Goal: Task Accomplishment & Management: Complete application form

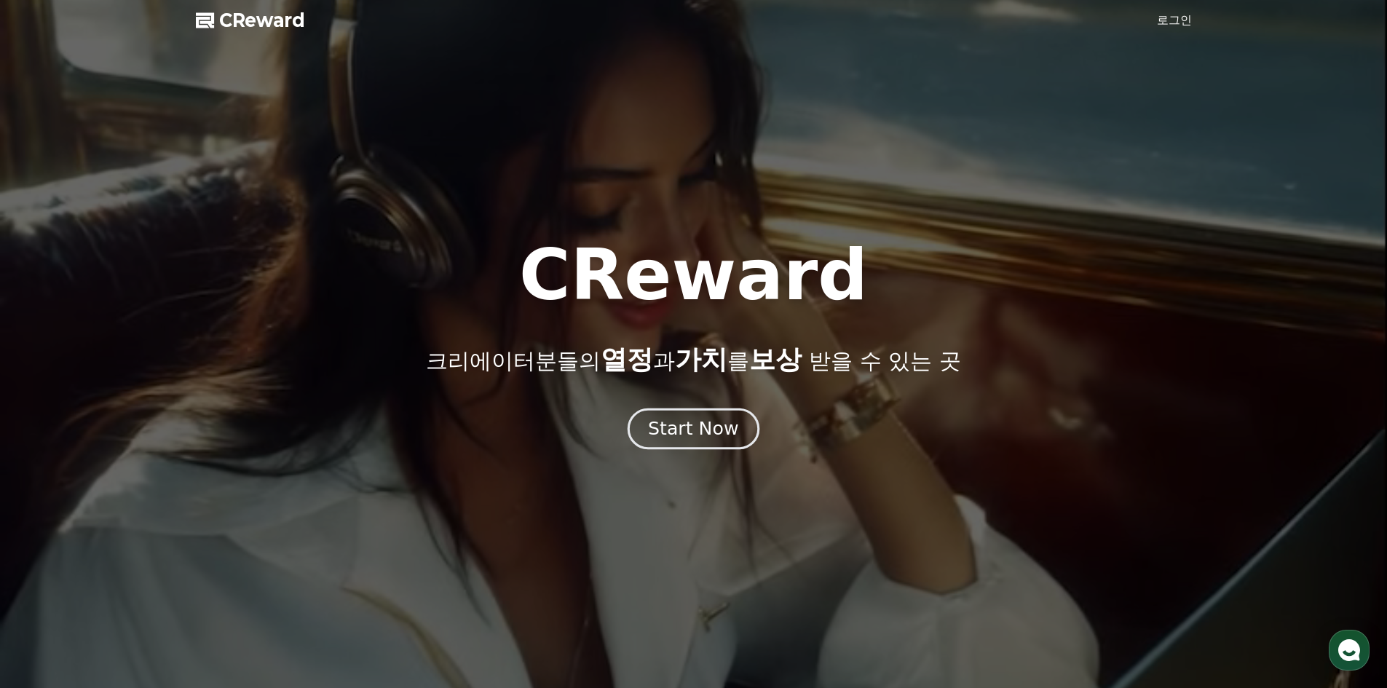
click at [691, 435] on div "Start Now" at bounding box center [693, 428] width 90 height 25
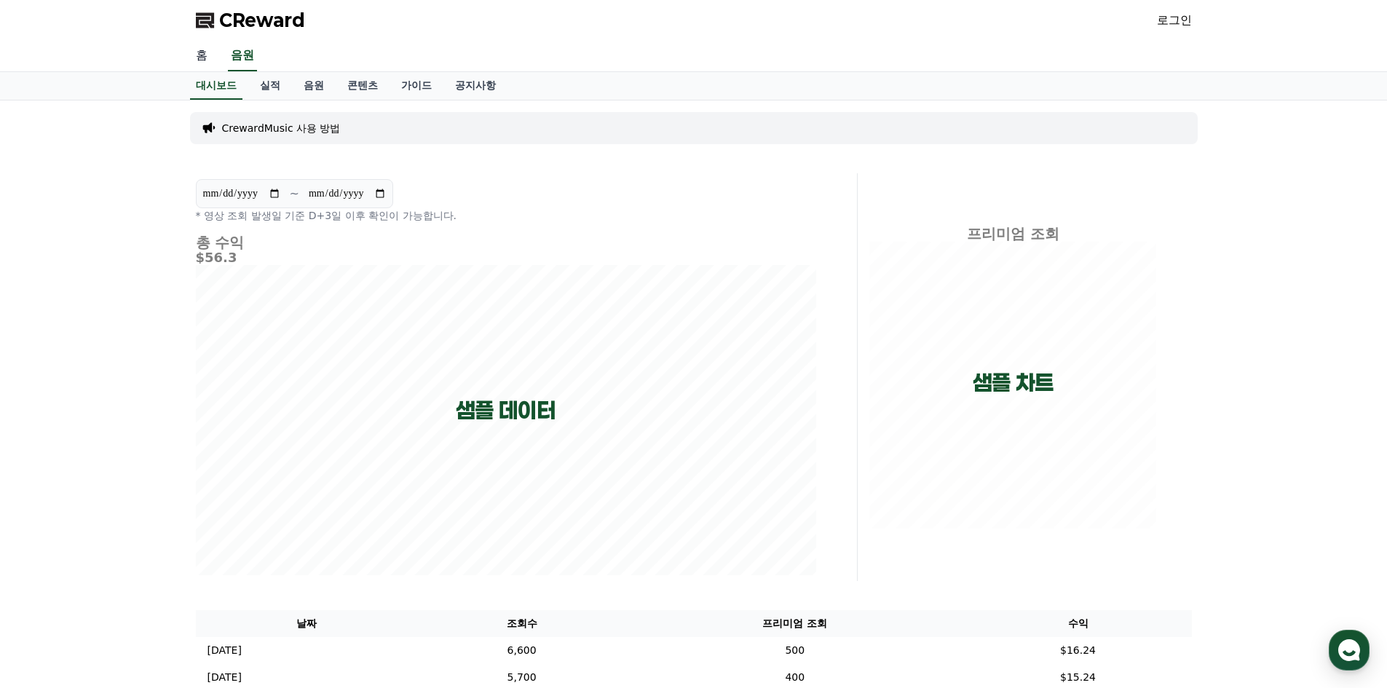
click at [200, 59] on link "홈" at bounding box center [201, 56] width 35 height 31
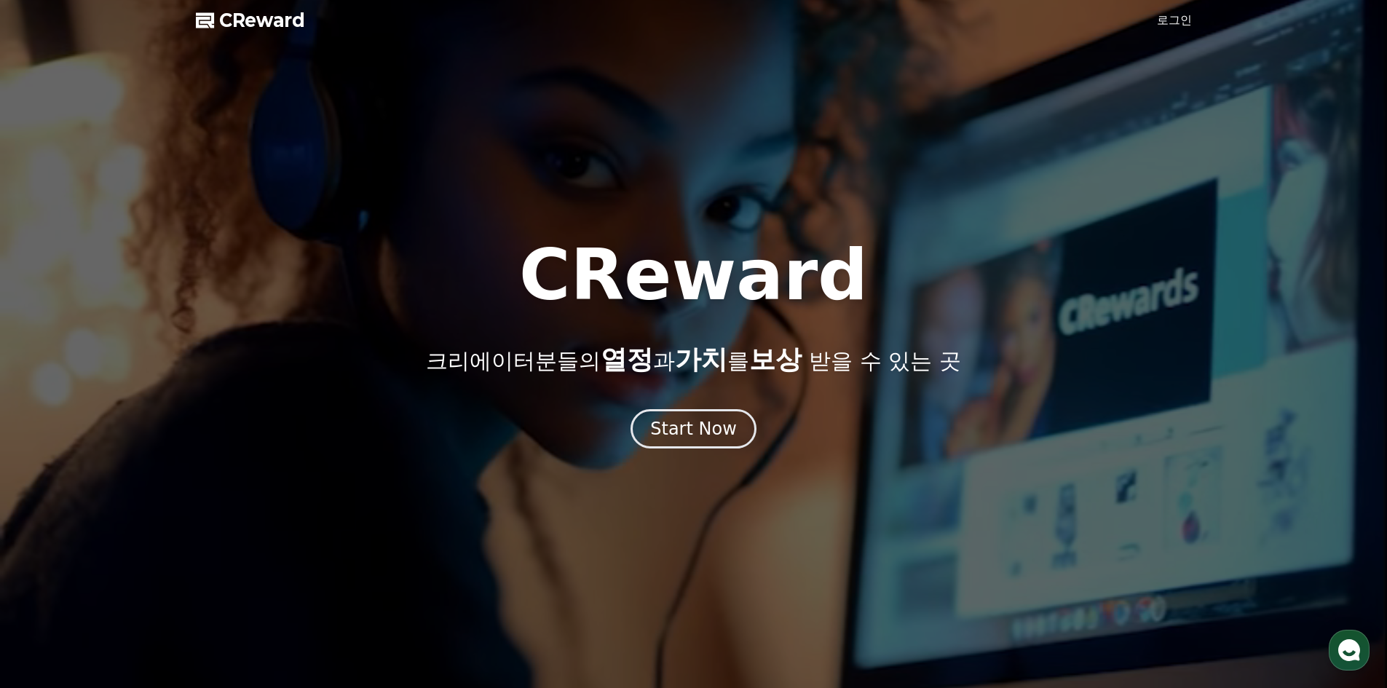
click at [248, 16] on span "CReward" at bounding box center [262, 20] width 86 height 23
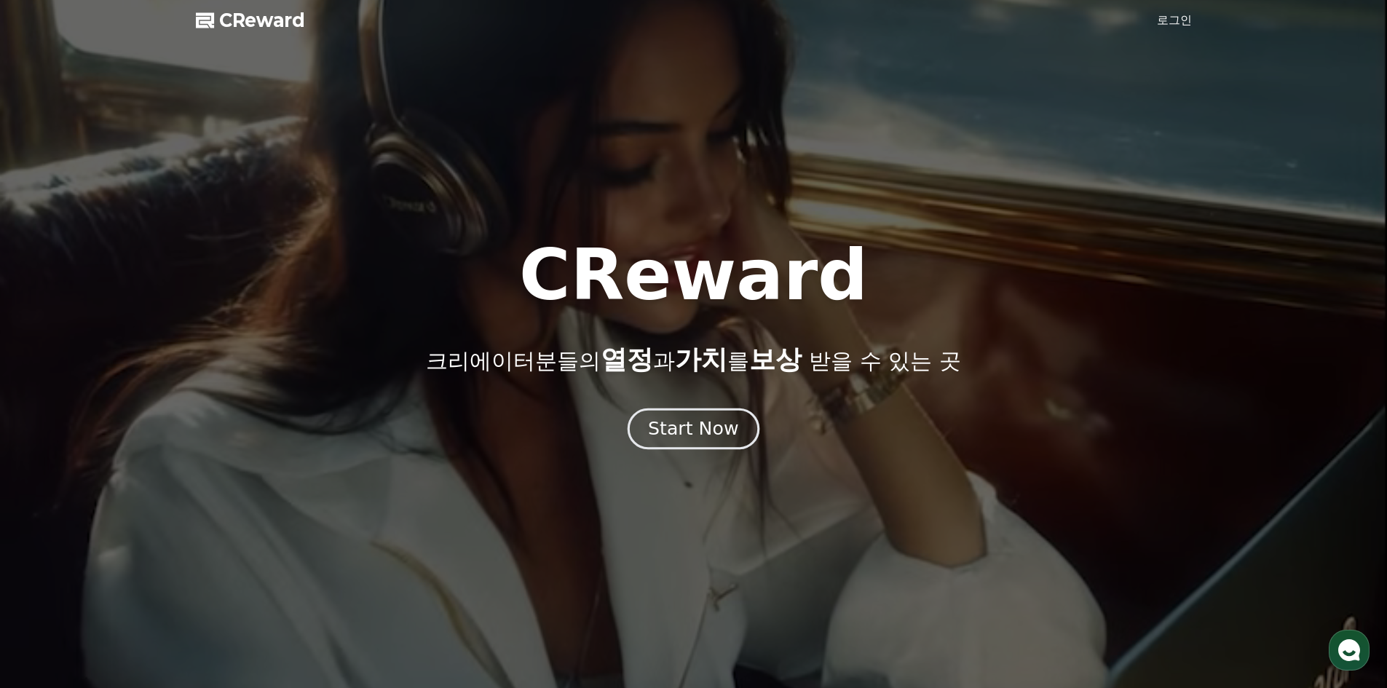
click at [708, 433] on div "Start Now" at bounding box center [693, 428] width 90 height 25
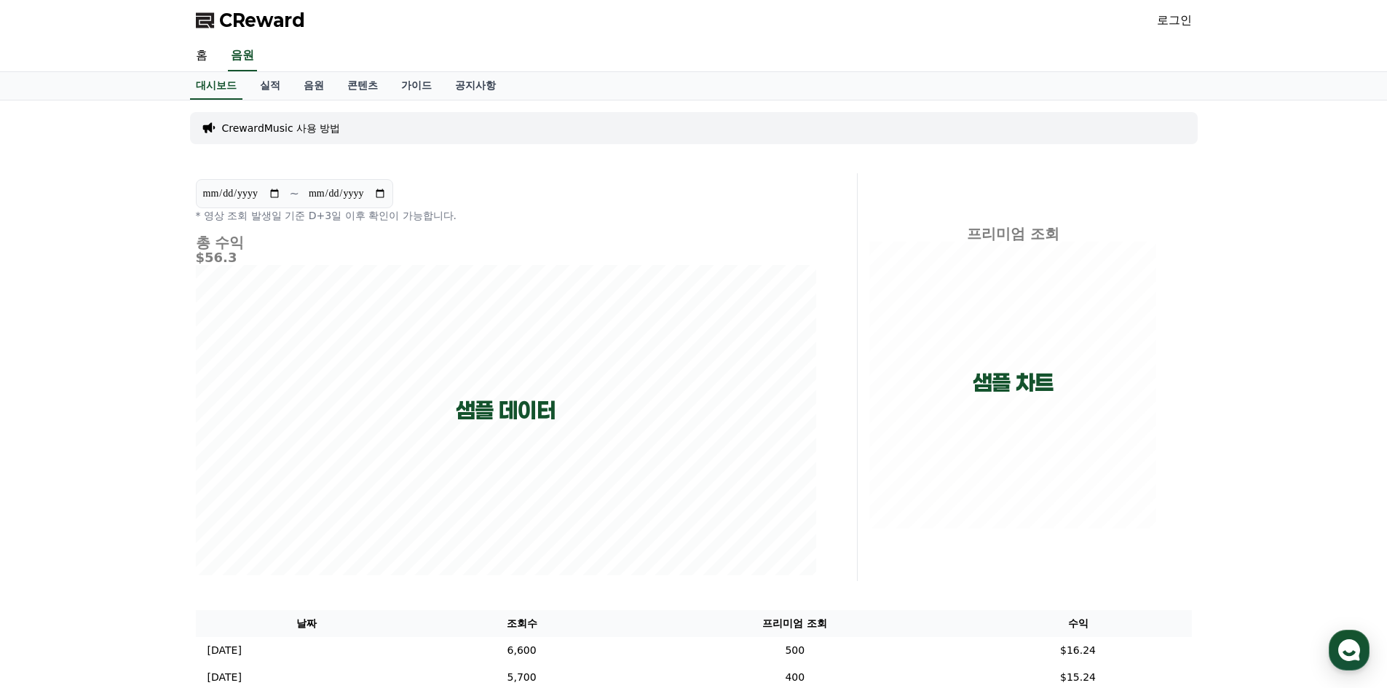
click at [1171, 17] on link "로그인" at bounding box center [1174, 20] width 35 height 17
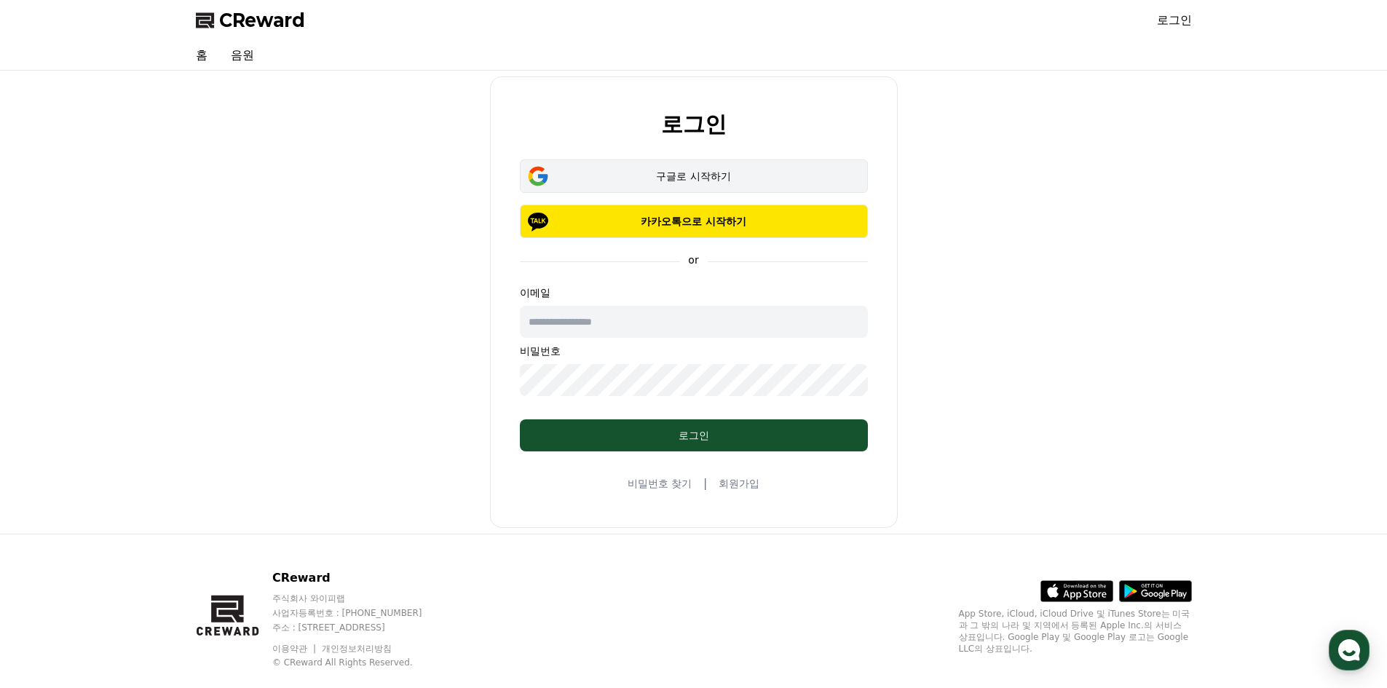
click at [681, 176] on div "구글로 시작하기" at bounding box center [694, 176] width 306 height 15
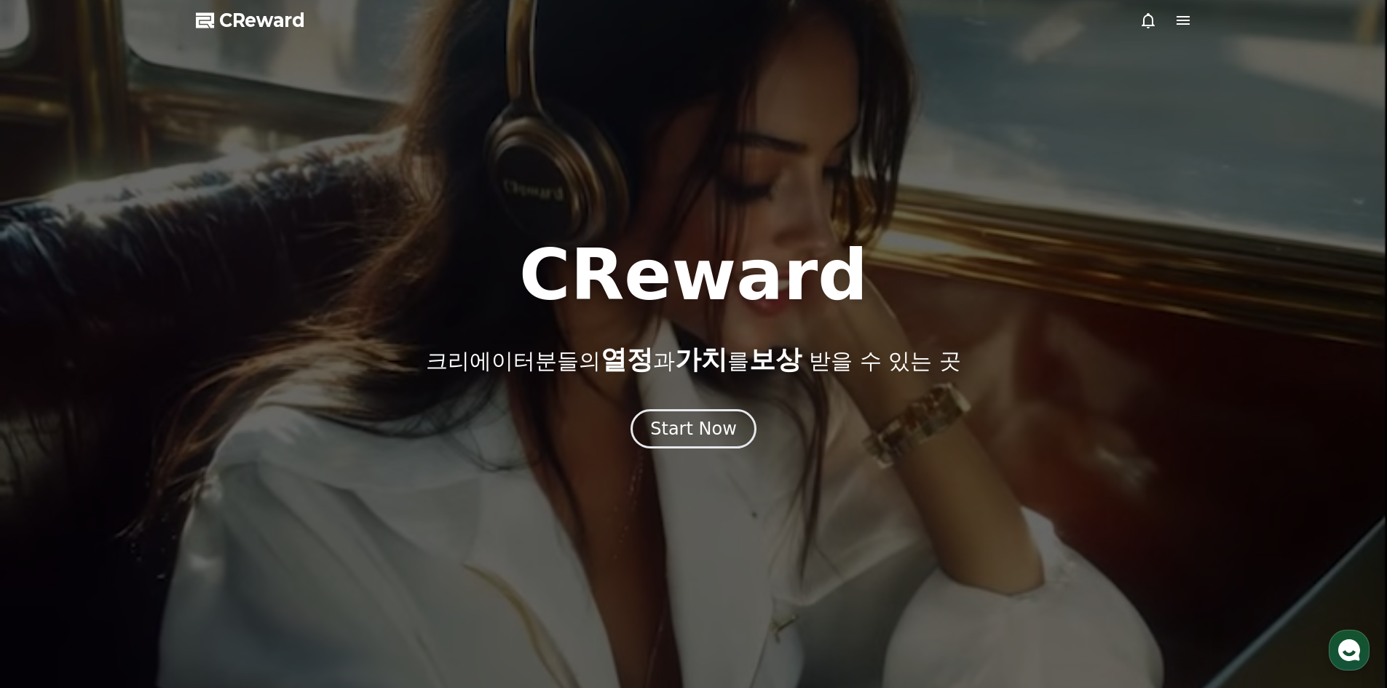
click at [274, 15] on span "CReward" at bounding box center [262, 20] width 86 height 23
click at [1189, 25] on icon at bounding box center [1183, 20] width 13 height 9
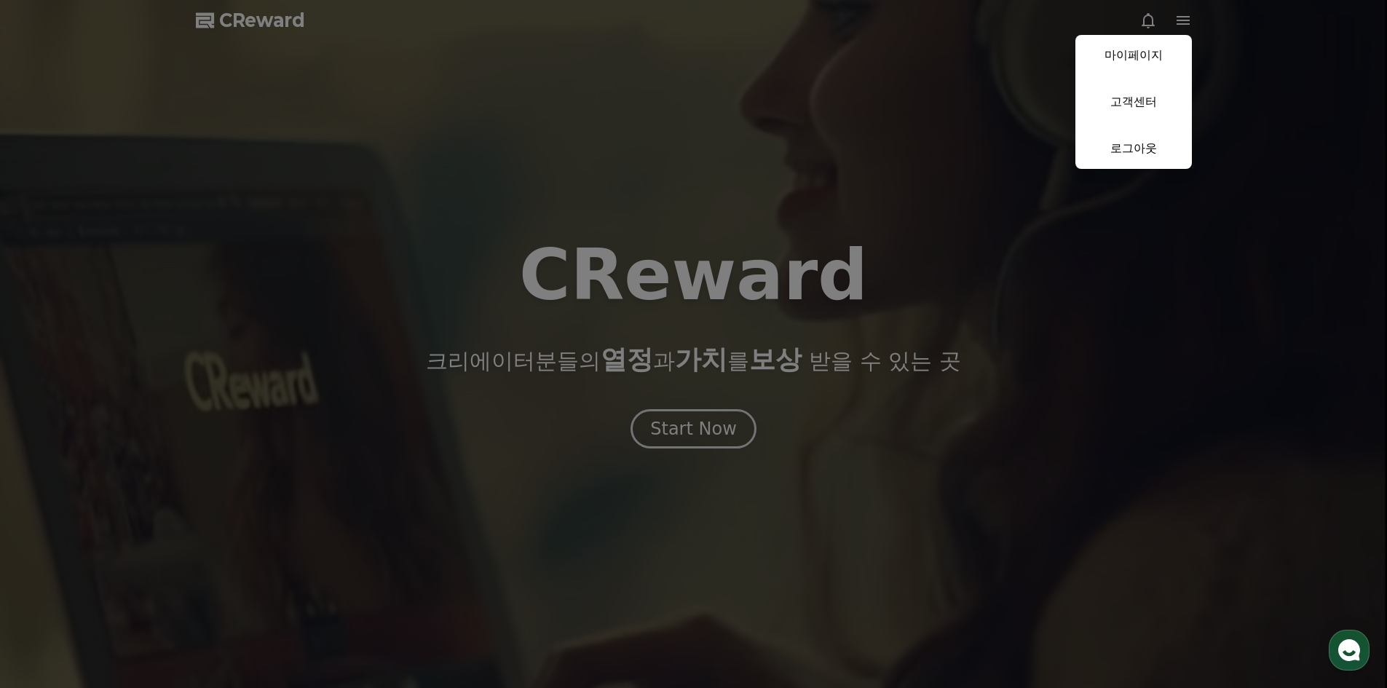
click at [867, 209] on button "close" at bounding box center [693, 344] width 1387 height 688
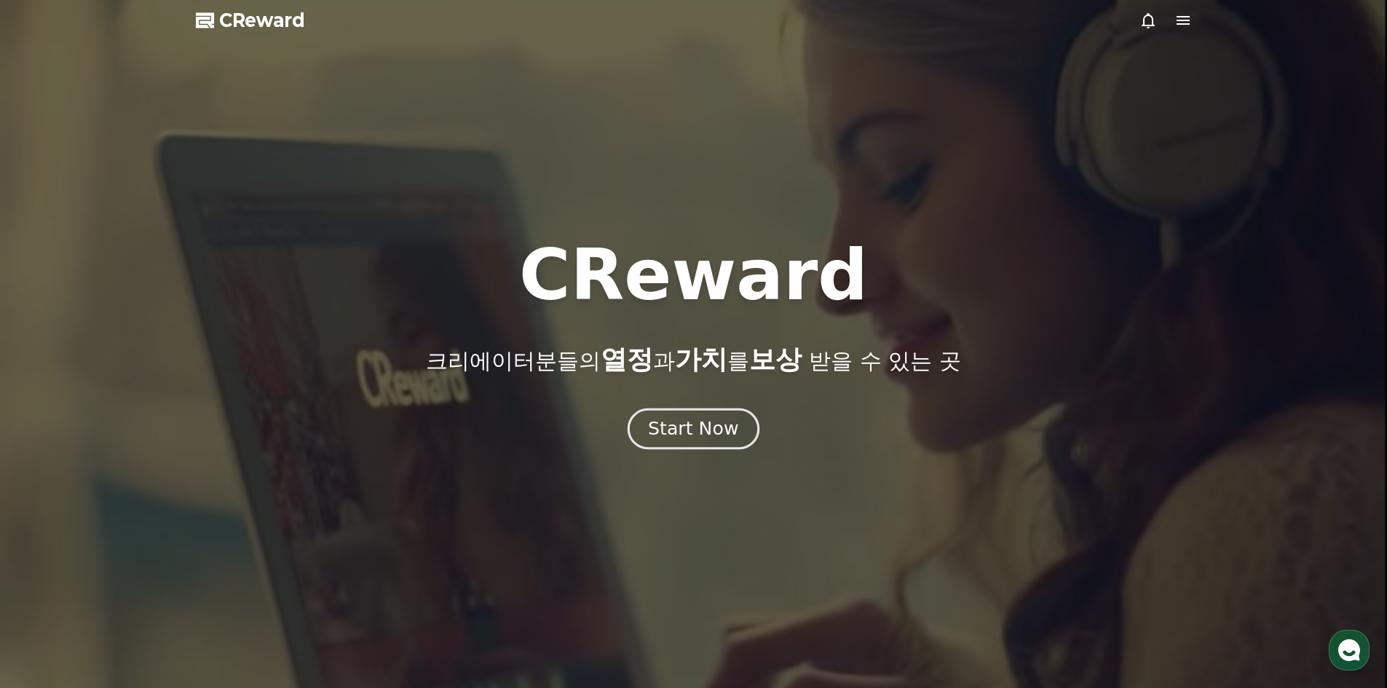
click at [684, 430] on div "Start Now" at bounding box center [693, 428] width 90 height 25
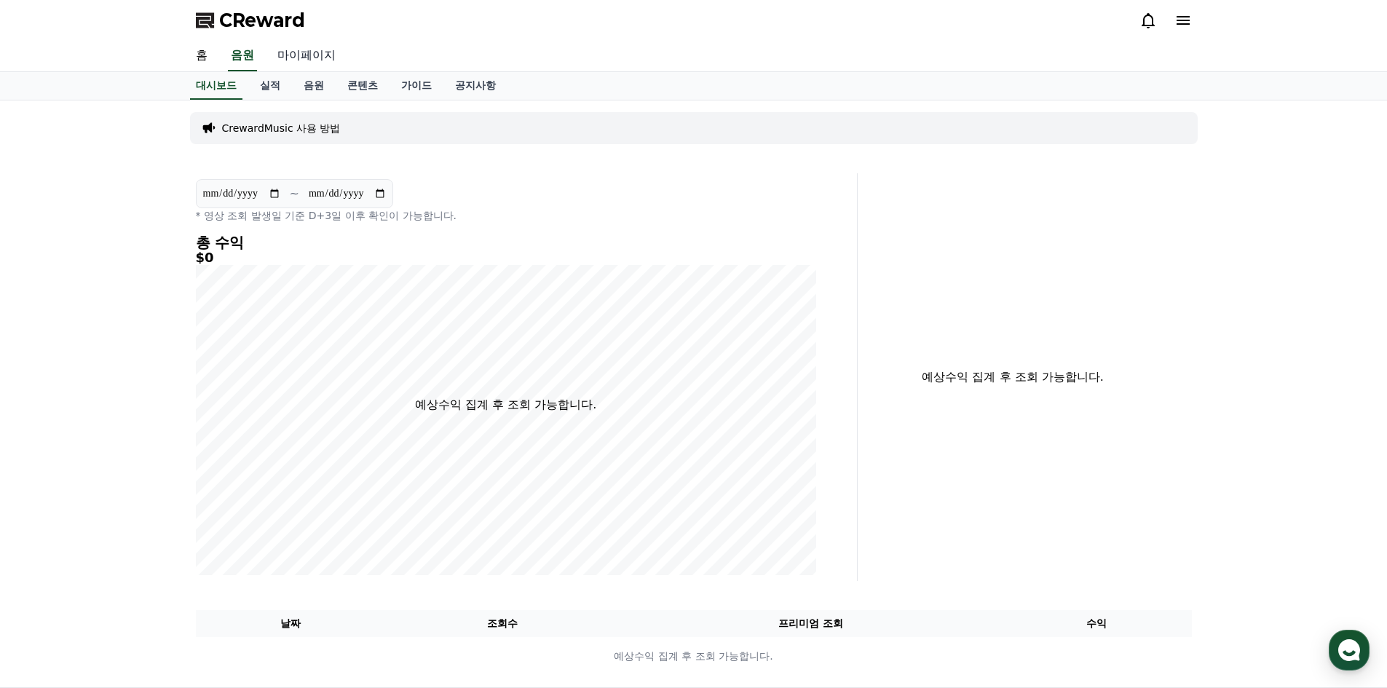
click at [318, 59] on link "마이페이지" at bounding box center [307, 56] width 82 height 31
select select "**********"
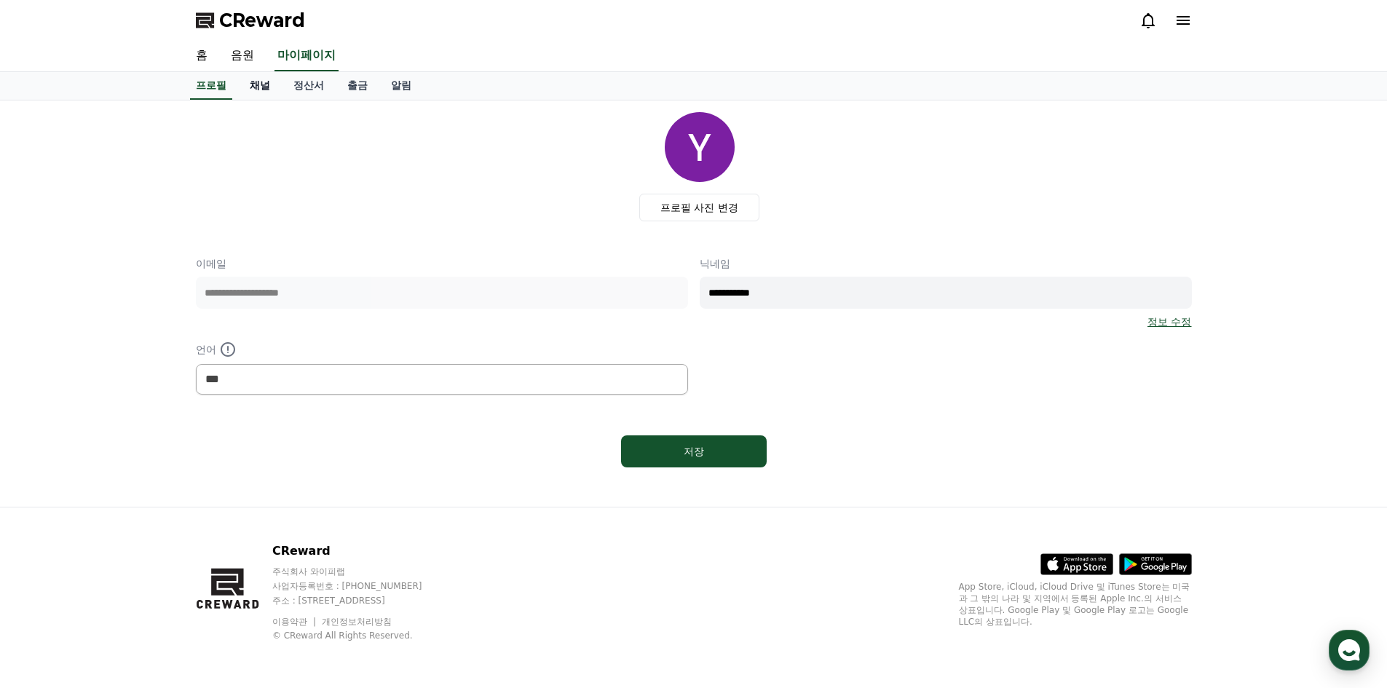
click at [266, 85] on link "채널" at bounding box center [260, 86] width 44 height 28
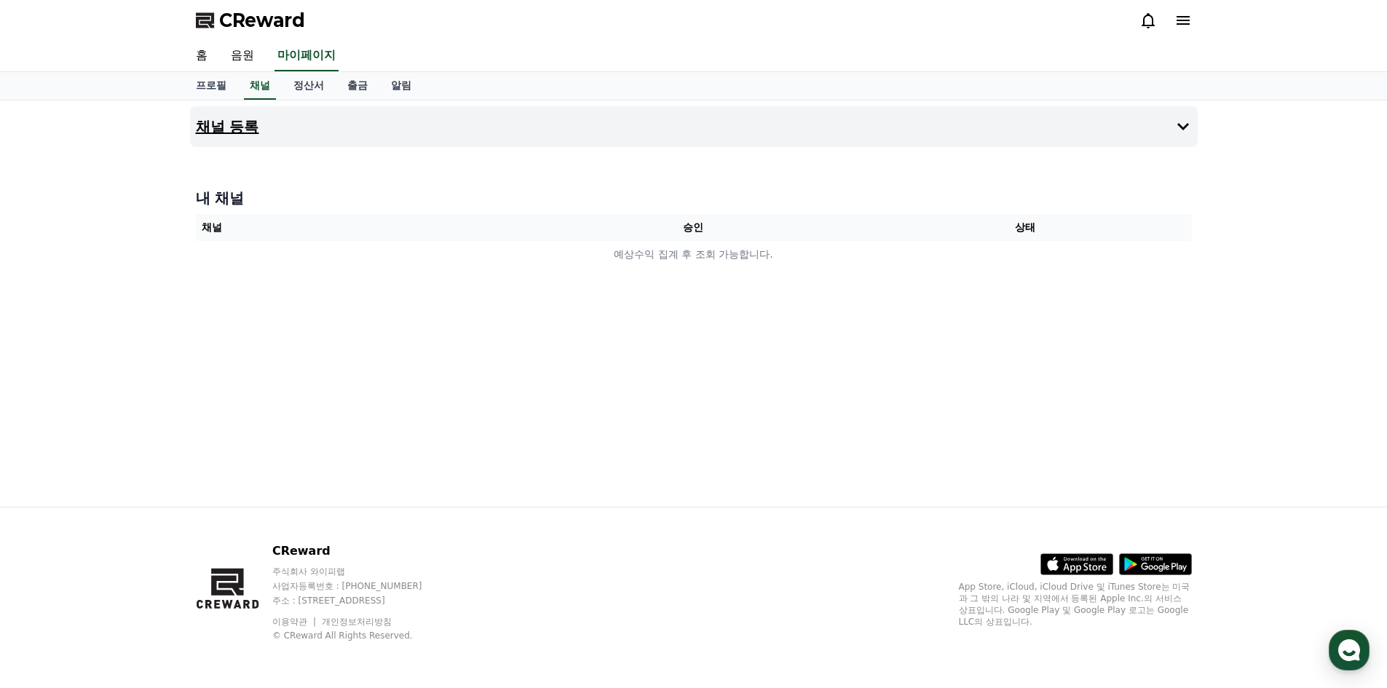
click at [240, 130] on h4 "채널 등록" at bounding box center [227, 127] width 63 height 16
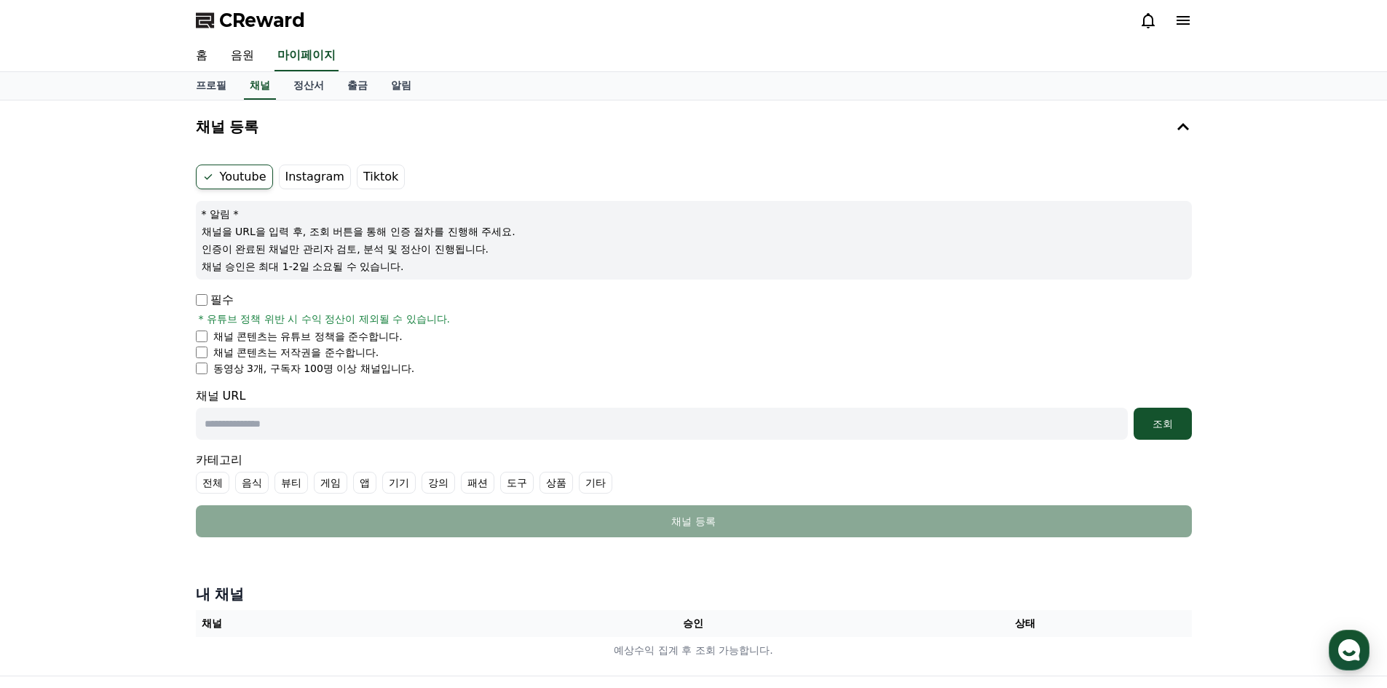
click at [202, 306] on p "필수" at bounding box center [215, 299] width 38 height 17
click at [201, 374] on li "동영상 3개, 구독자 100명 이상 채널입니다." at bounding box center [694, 368] width 996 height 15
click at [253, 56] on link "음원" at bounding box center [242, 56] width 47 height 31
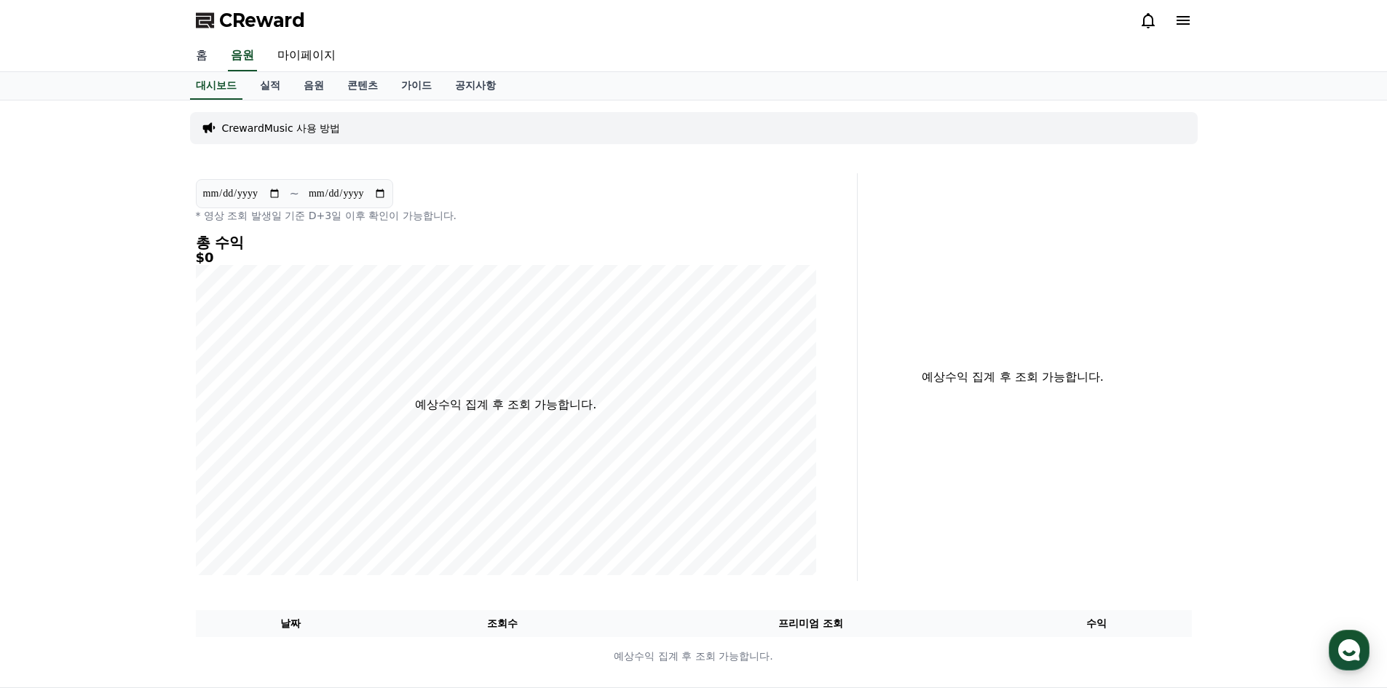
click at [199, 56] on link "홈" at bounding box center [201, 56] width 35 height 31
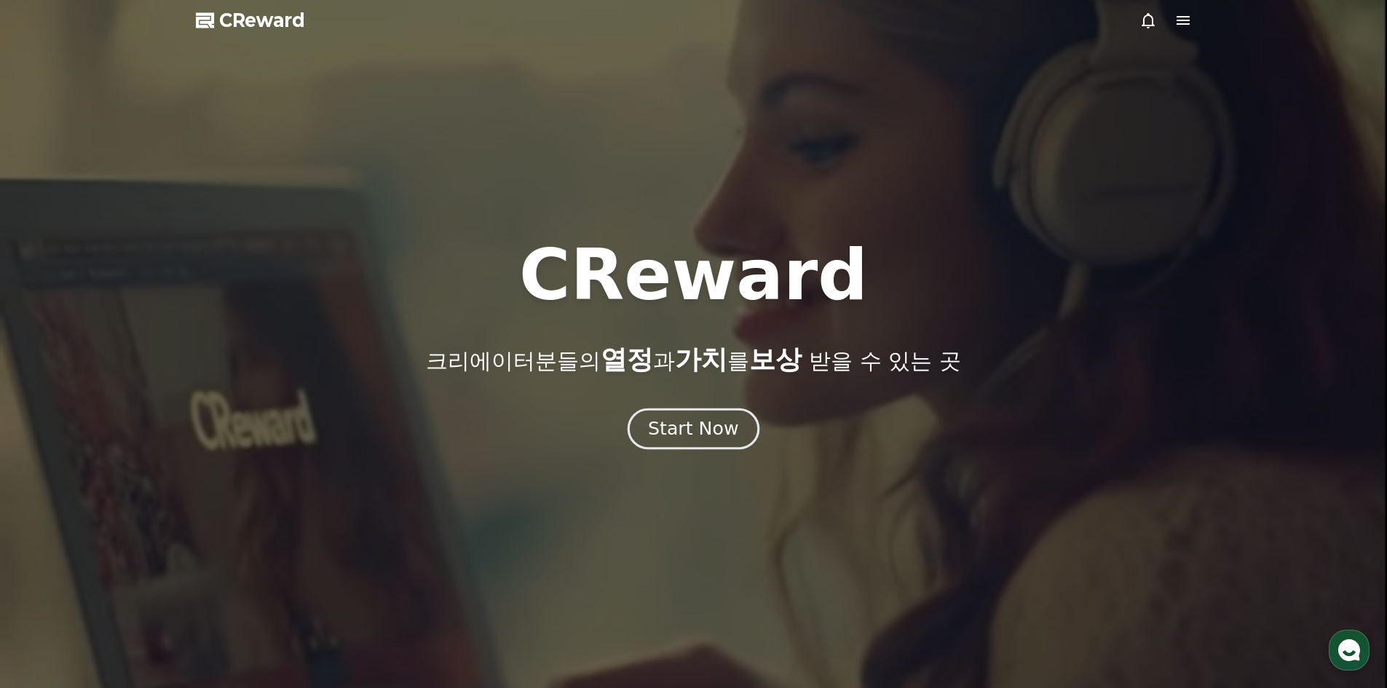
click at [666, 415] on button "Start Now" at bounding box center [694, 429] width 132 height 42
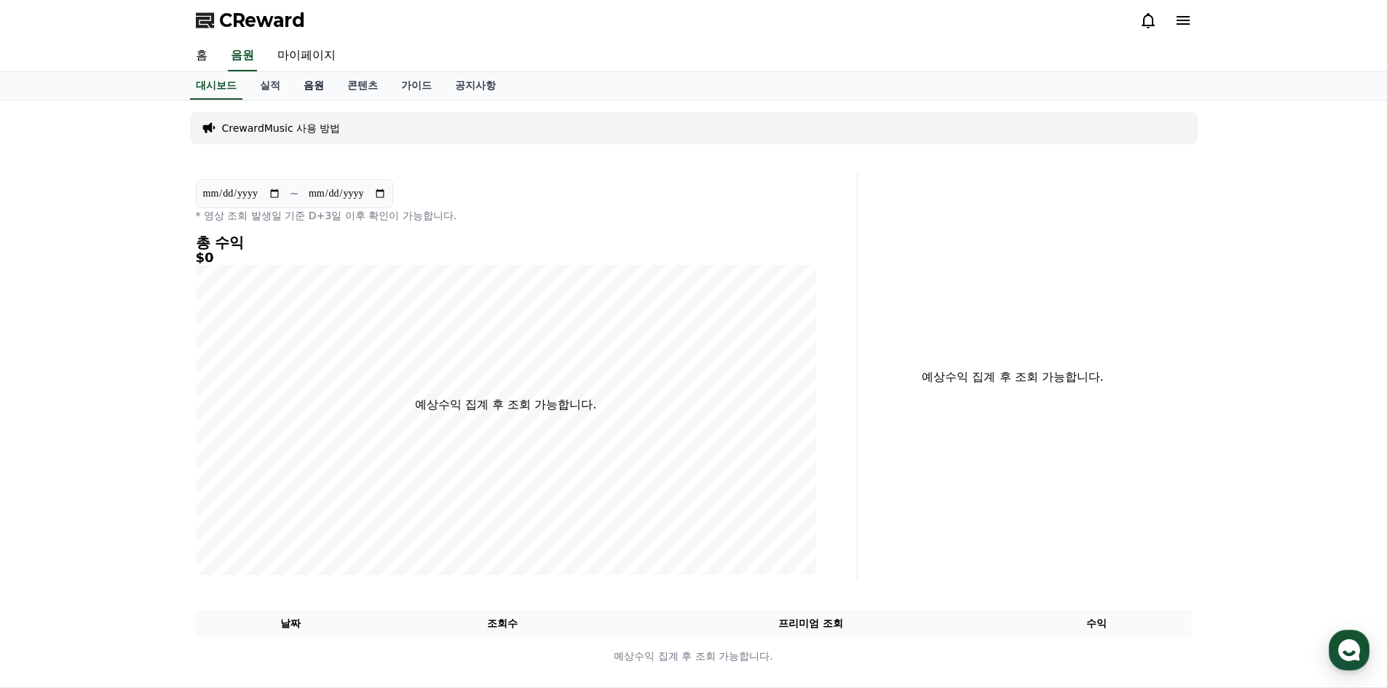
click at [317, 90] on link "음원" at bounding box center [314, 86] width 44 height 28
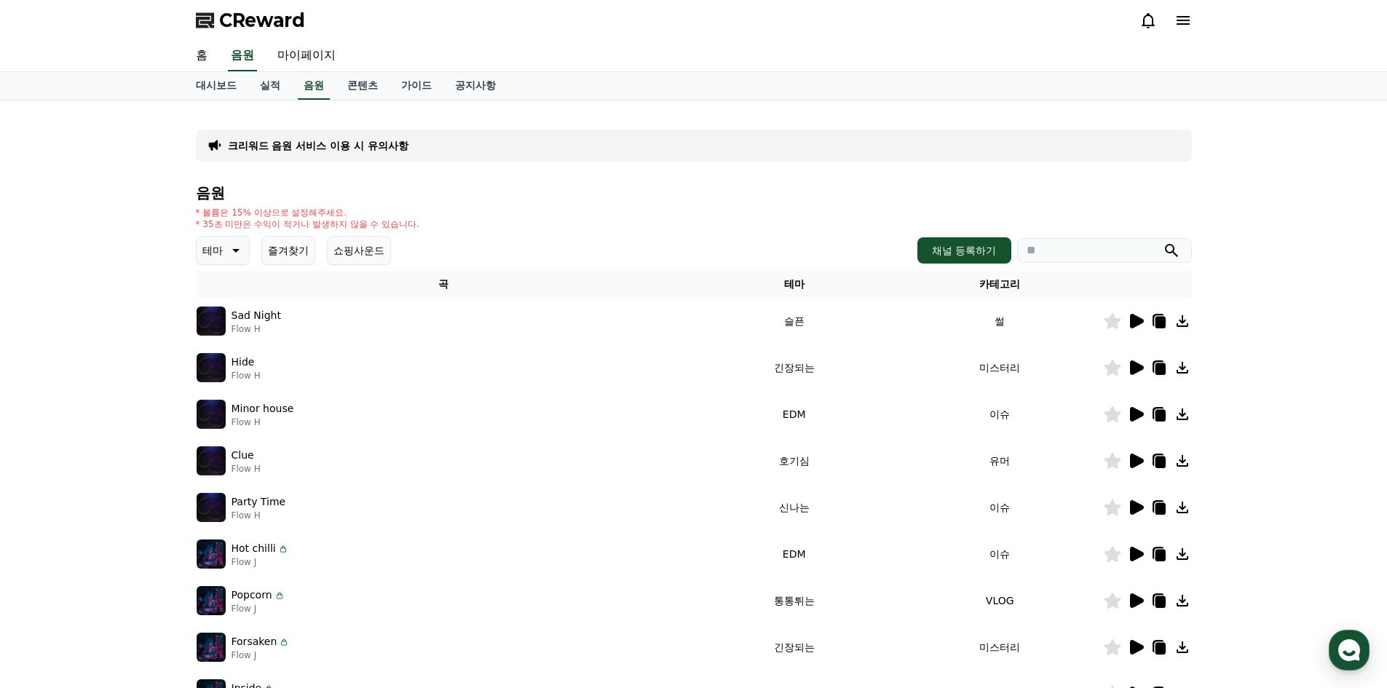
click at [341, 143] on p "크리워드 음원 서비스 이용 시 유의사항" at bounding box center [318, 145] width 181 height 15
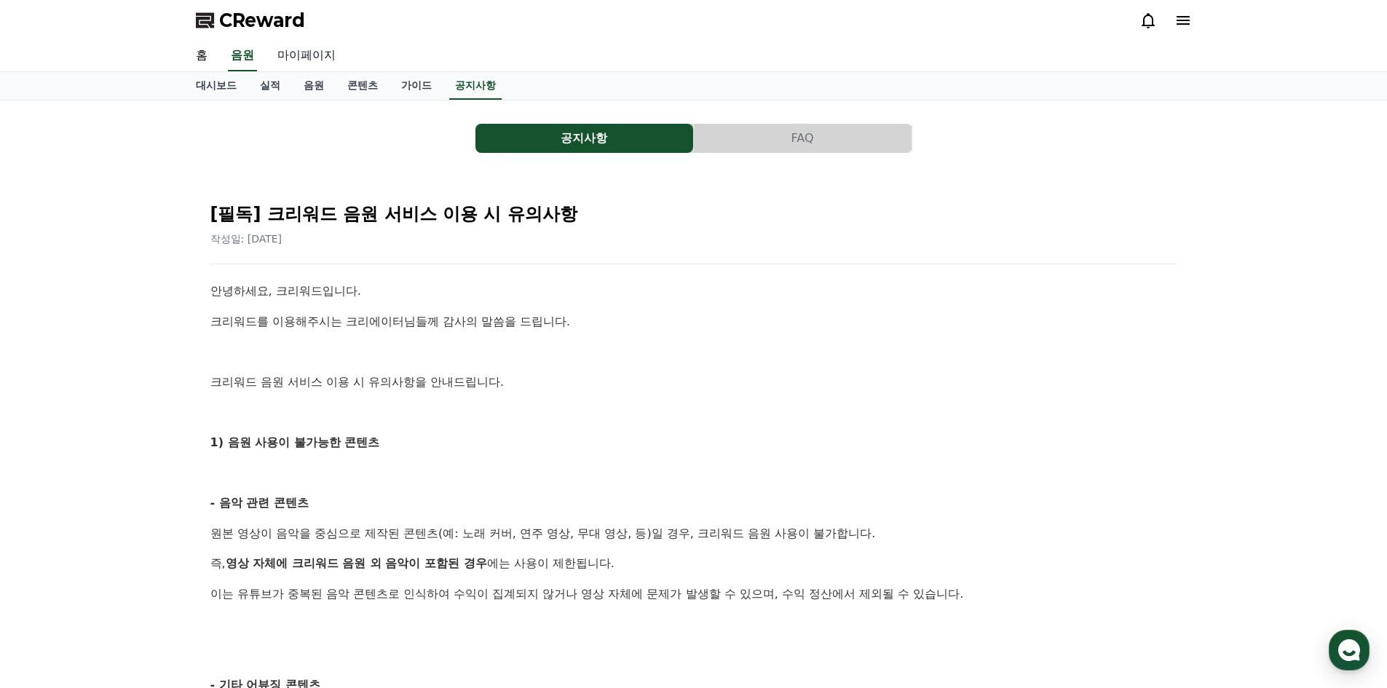
click at [310, 44] on link "마이페이지" at bounding box center [307, 56] width 82 height 31
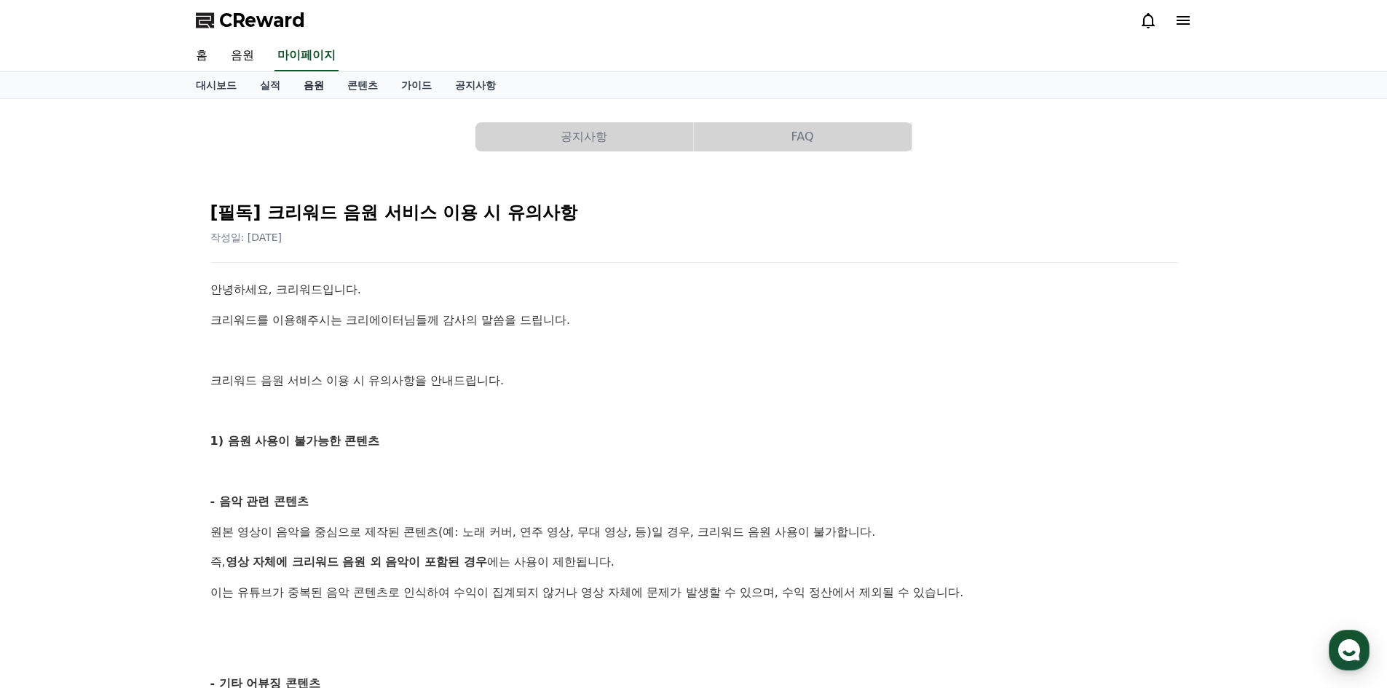
select select "**********"
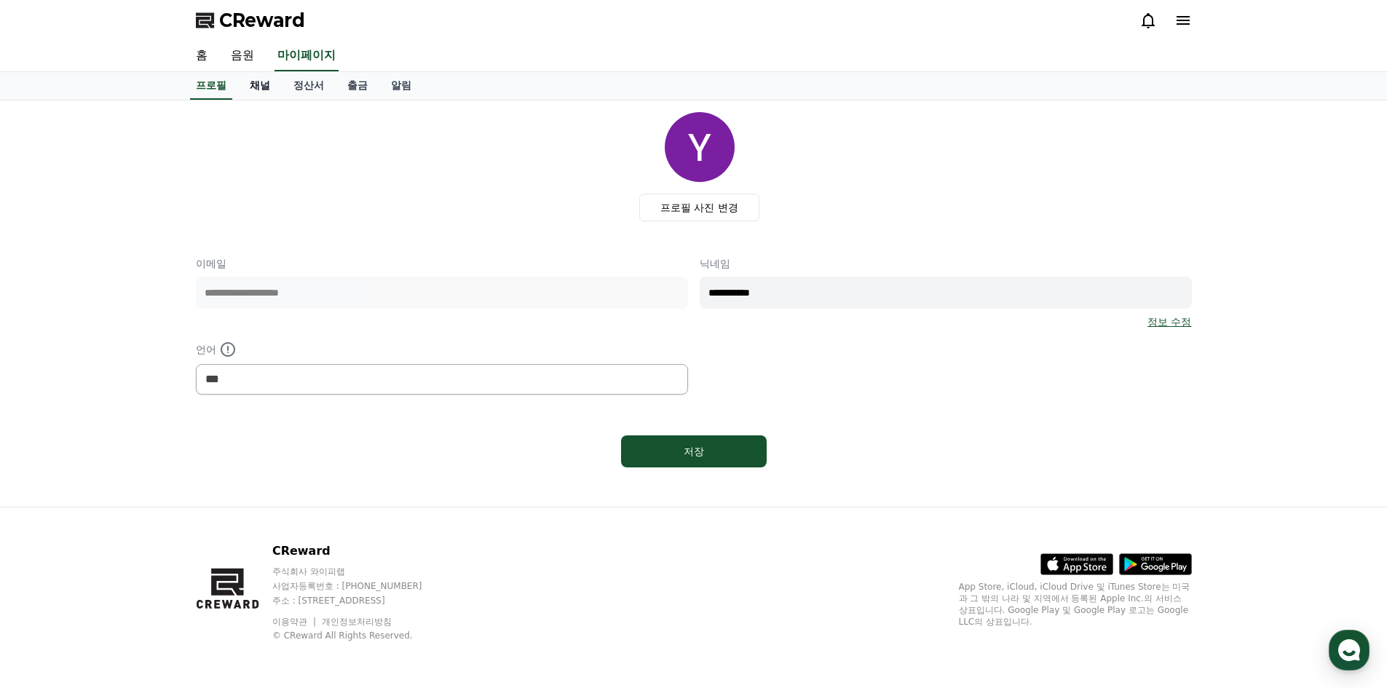
click at [260, 82] on link "채널" at bounding box center [260, 86] width 44 height 28
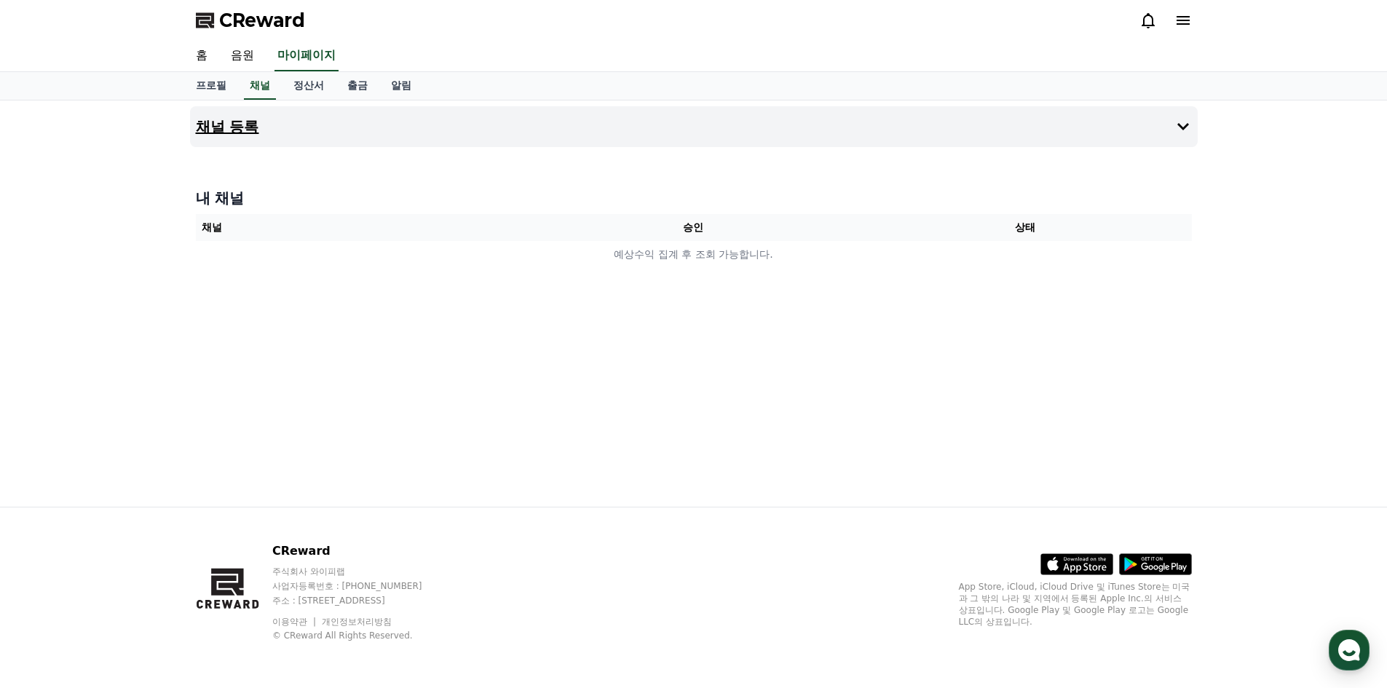
click at [230, 120] on h4 "채널 등록" at bounding box center [227, 127] width 63 height 16
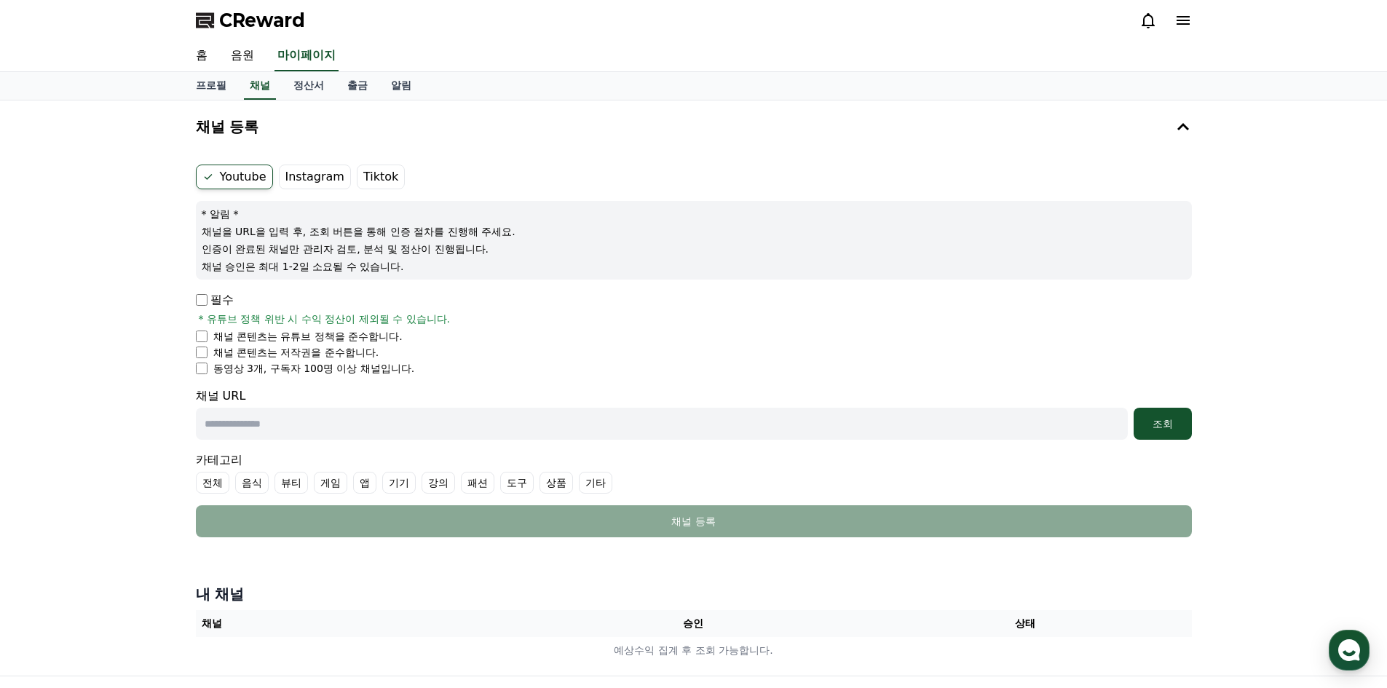
click at [202, 307] on p "필수" at bounding box center [215, 299] width 38 height 17
click at [277, 22] on span "CReward" at bounding box center [262, 20] width 86 height 23
